Goal: Task Accomplishment & Management: Manage account settings

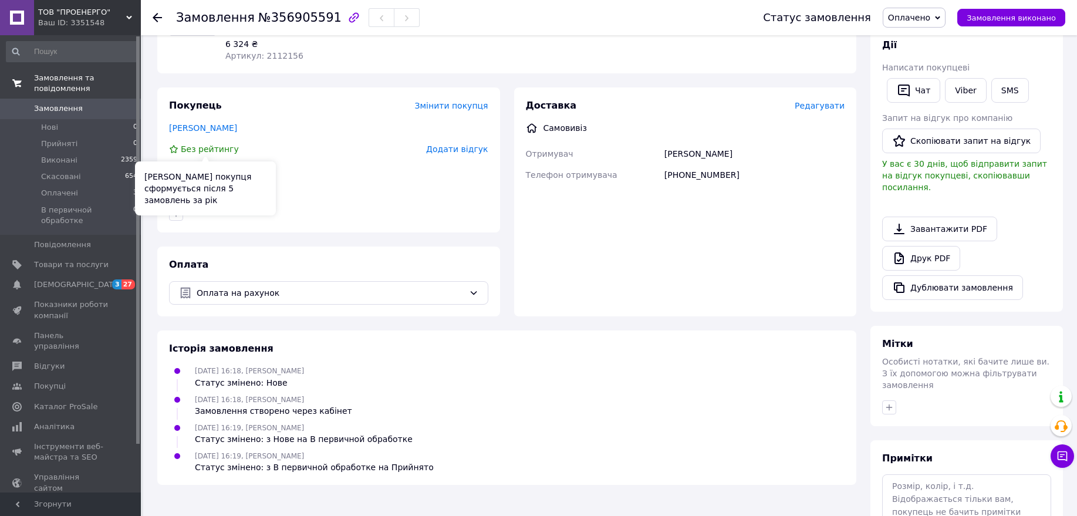
scroll to position [147, 0]
click at [61, 103] on span "Замовлення" at bounding box center [58, 108] width 49 height 11
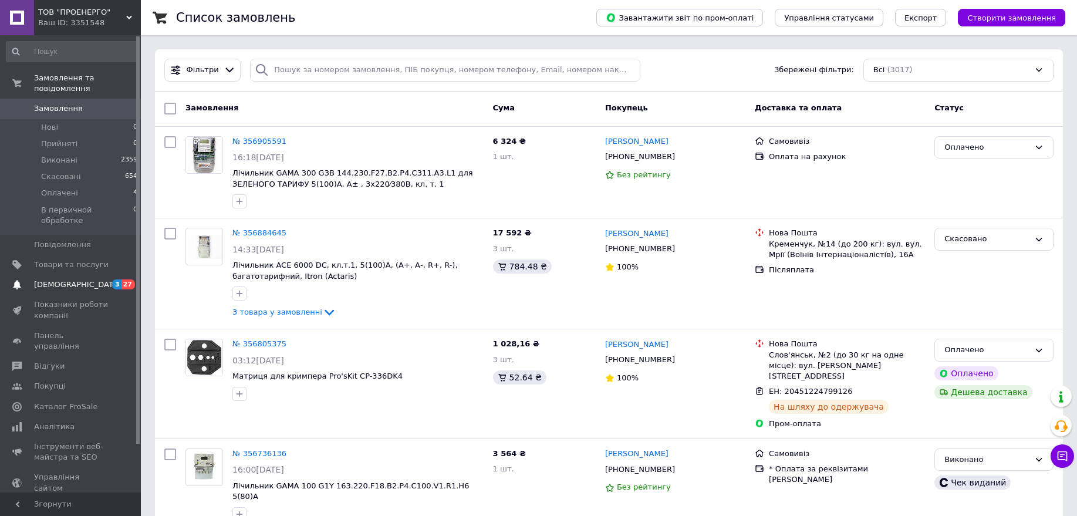
click at [55, 279] on span "[DEMOGRAPHIC_DATA]" at bounding box center [77, 284] width 87 height 11
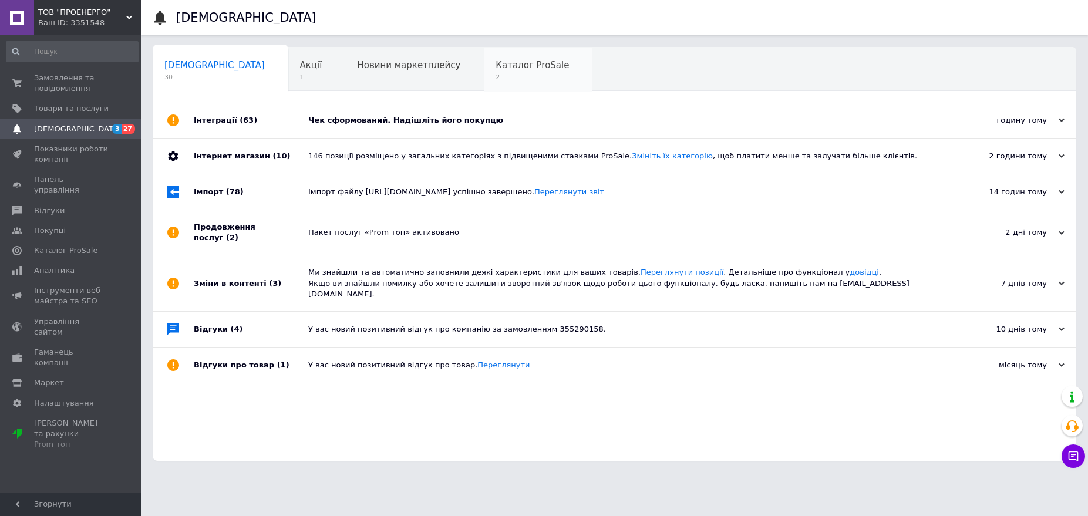
click at [495, 70] on span "Каталог ProSale" at bounding box center [531, 65] width 73 height 11
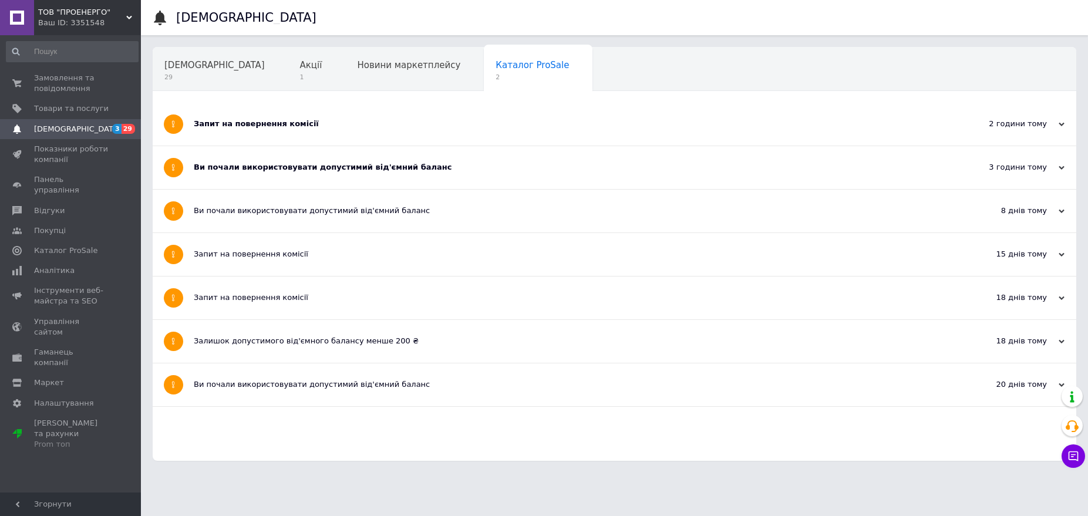
click at [255, 130] on div "Запит на повернення комісії" at bounding box center [570, 124] width 753 height 43
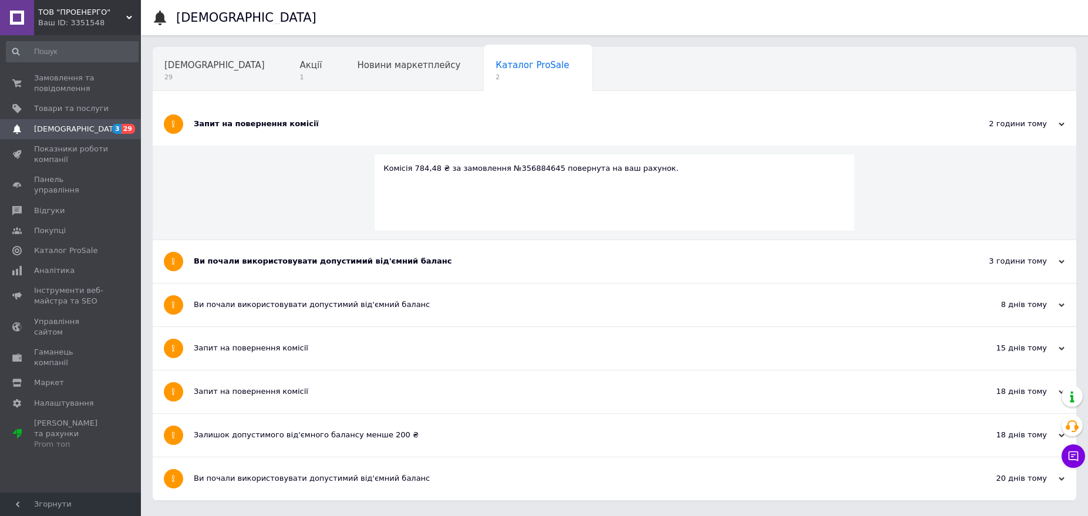
click at [263, 132] on div "Запит на повернення комісії" at bounding box center [570, 124] width 753 height 43
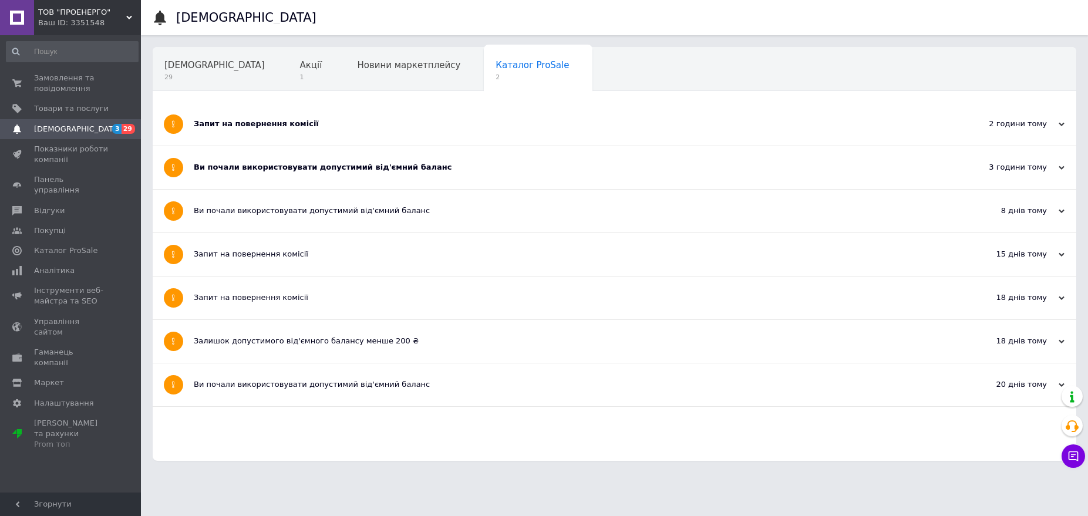
click at [268, 161] on div "Ви почали використовувати допустимий від'ємний баланс" at bounding box center [570, 167] width 753 height 43
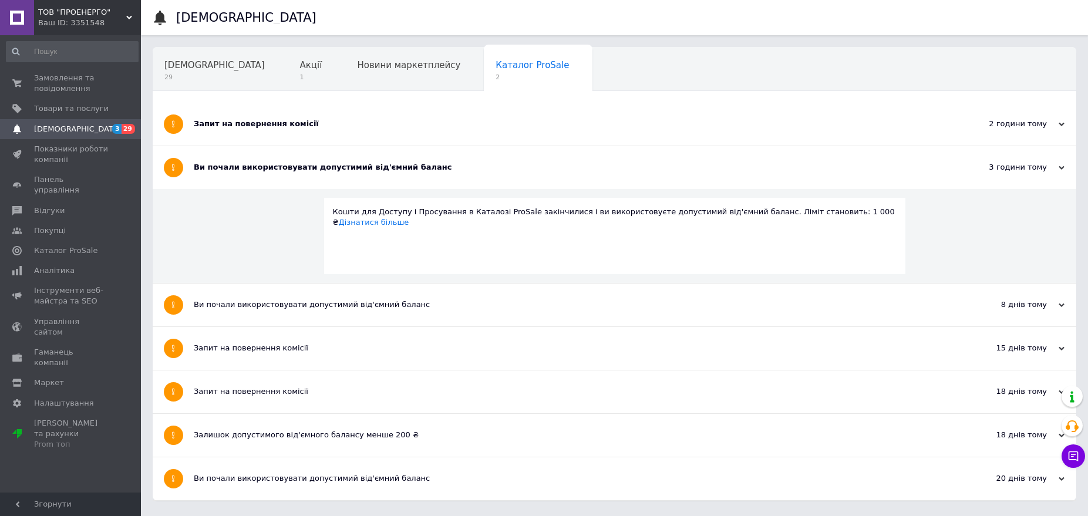
click at [269, 167] on div "Ви почали використовувати допустимий від'ємний баланс" at bounding box center [570, 167] width 753 height 11
